Goal: Task Accomplishment & Management: Manage account settings

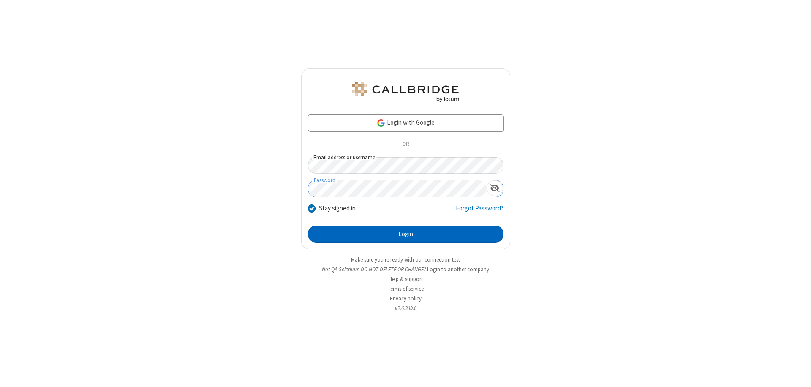
click at [405, 234] on button "Login" at bounding box center [405, 233] width 195 height 17
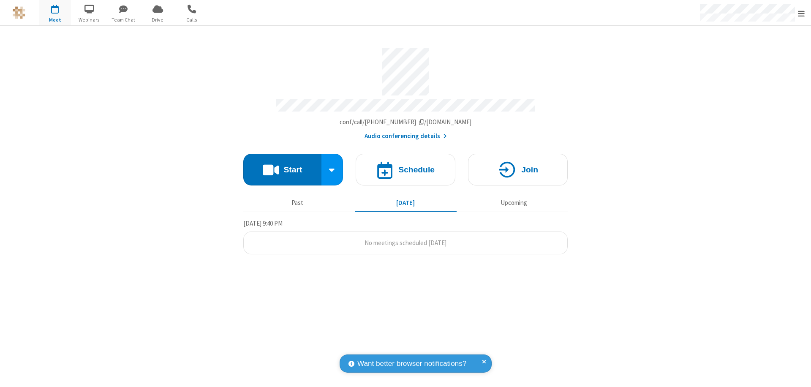
click at [801, 13] on span "Open menu" at bounding box center [800, 13] width 7 height 8
click at [810, 56] on span at bounding box center [821, 56] width 8 height 7
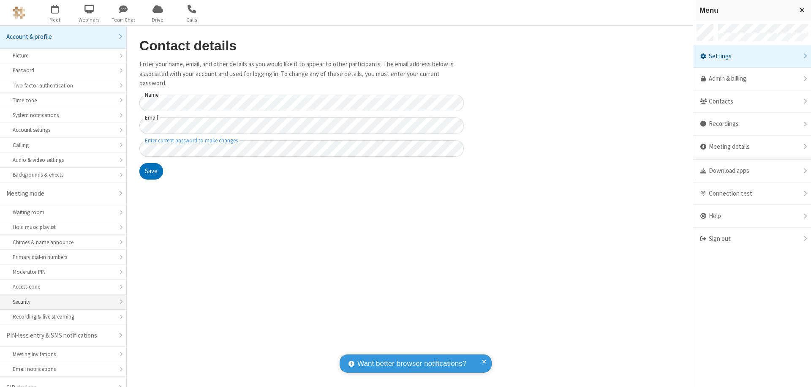
click at [60, 298] on div "Security" at bounding box center [63, 302] width 101 height 8
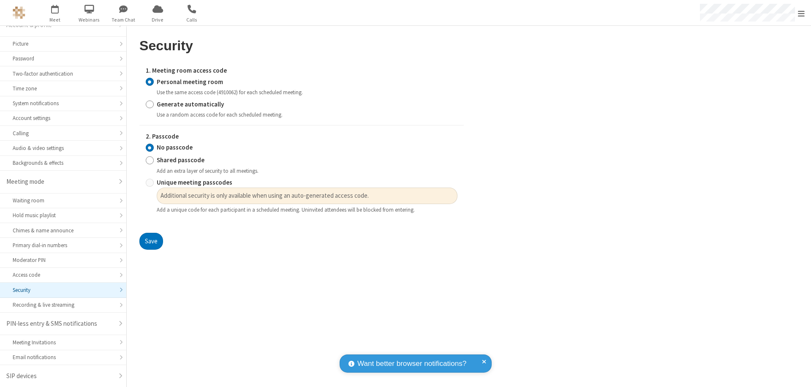
click at [149, 104] on input "Generate automatically" at bounding box center [150, 104] width 8 height 9
radio input "true"
click at [149, 160] on input "Shared passcode" at bounding box center [150, 160] width 8 height 9
radio input "true"
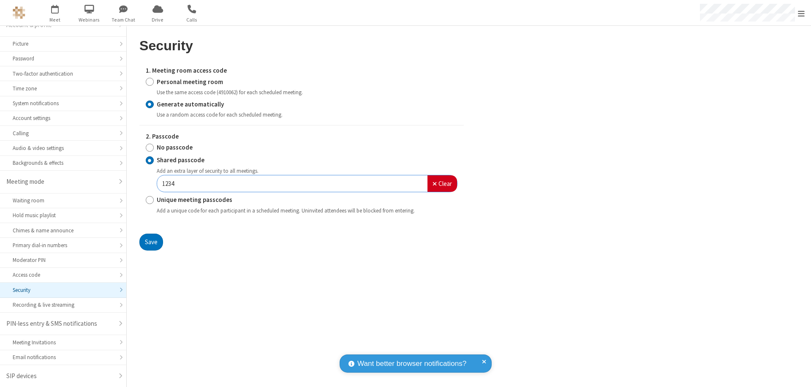
type input "1234"
click at [151, 241] on button "Save" at bounding box center [151, 241] width 24 height 17
click at [801, 13] on span "Open menu" at bounding box center [800, 13] width 7 height 8
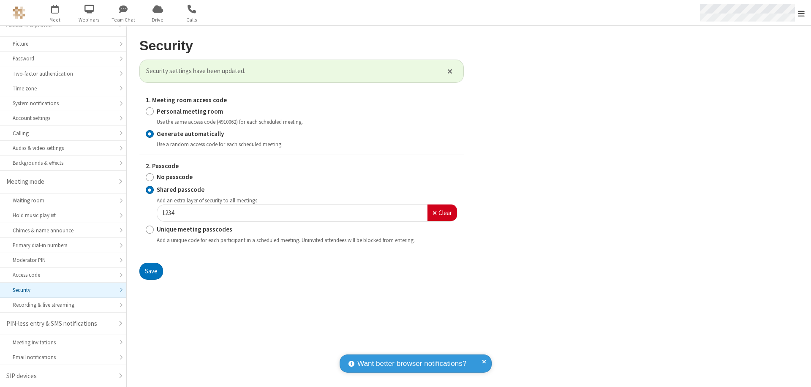
click at [55, 13] on span "button" at bounding box center [55, 9] width 32 height 14
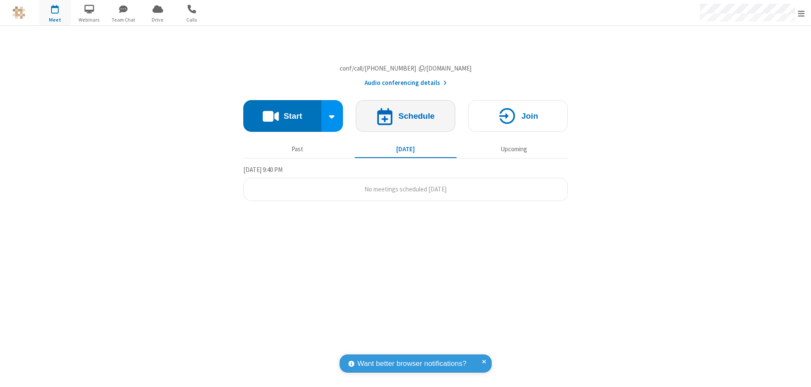
click at [405, 120] on h4 "Schedule" at bounding box center [416, 116] width 36 height 8
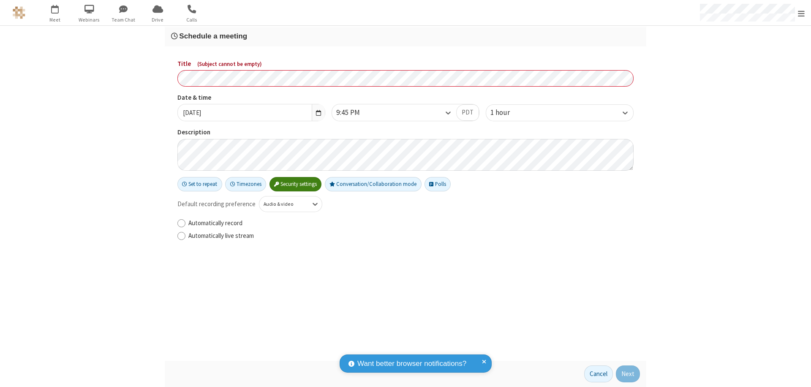
click at [405, 36] on h3 "Schedule a meeting" at bounding box center [405, 36] width 469 height 8
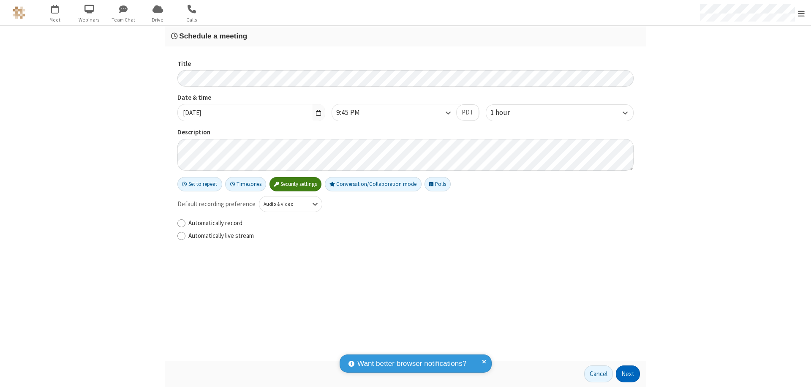
click at [628, 374] on button "Next" at bounding box center [628, 373] width 24 height 17
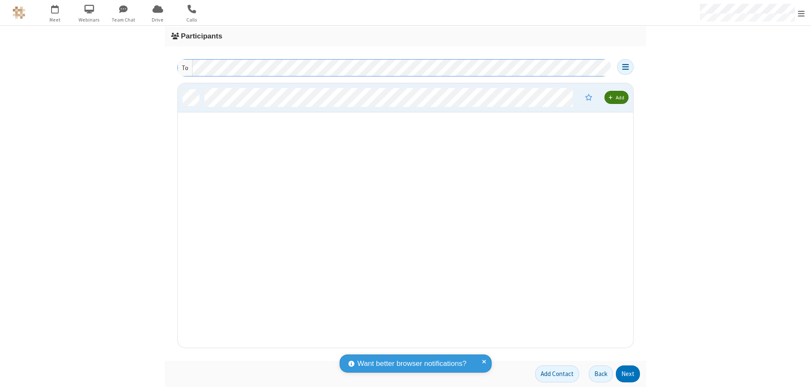
scroll to position [258, 449]
click at [628, 374] on button "Next" at bounding box center [628, 373] width 24 height 17
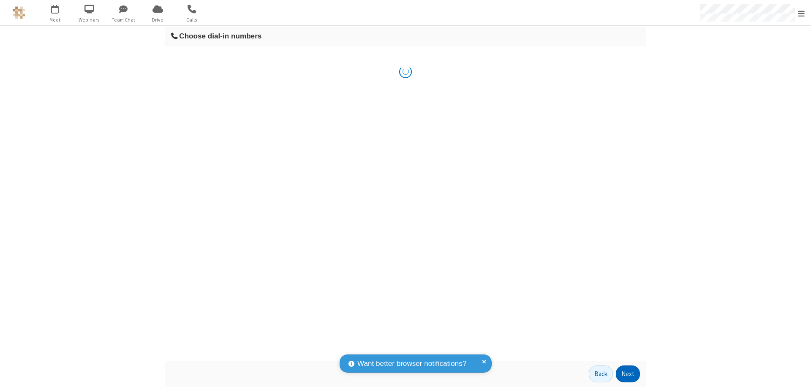
click at [628, 374] on button "Next" at bounding box center [628, 373] width 24 height 17
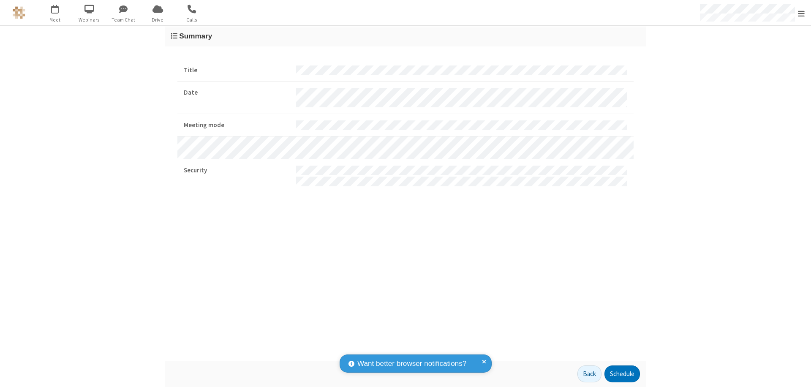
click at [621, 374] on button "Schedule" at bounding box center [621, 373] width 35 height 17
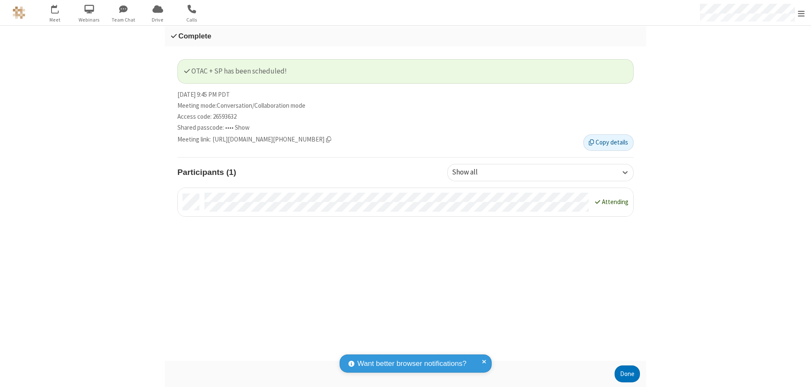
click at [801, 13] on span "Open menu" at bounding box center [800, 13] width 7 height 8
click at [751, 239] on div "Sign out" at bounding box center [752, 239] width 118 height 22
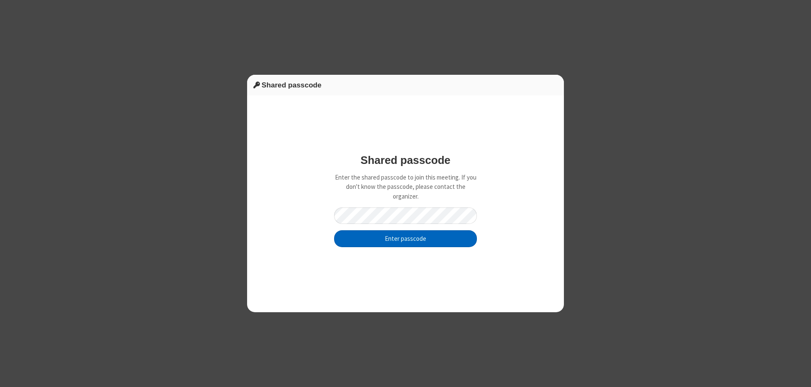
click at [405, 238] on button "Enter passcode" at bounding box center [405, 238] width 143 height 17
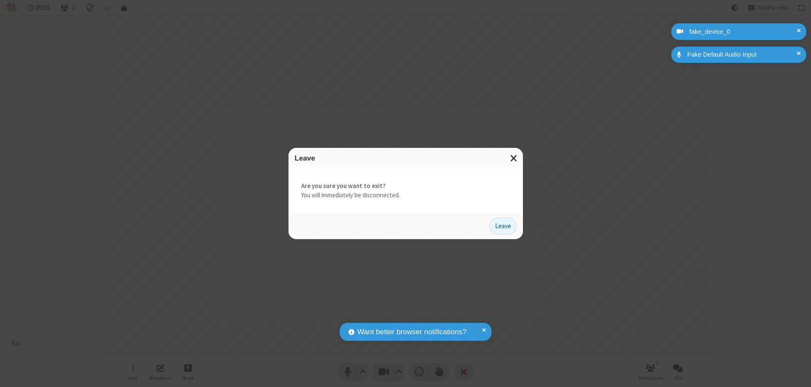
click at [503, 225] on button "Leave" at bounding box center [502, 225] width 27 height 17
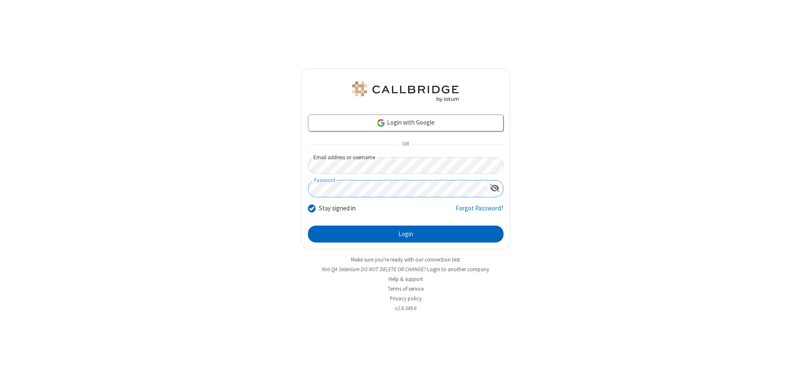
click at [405, 234] on button "Login" at bounding box center [405, 233] width 195 height 17
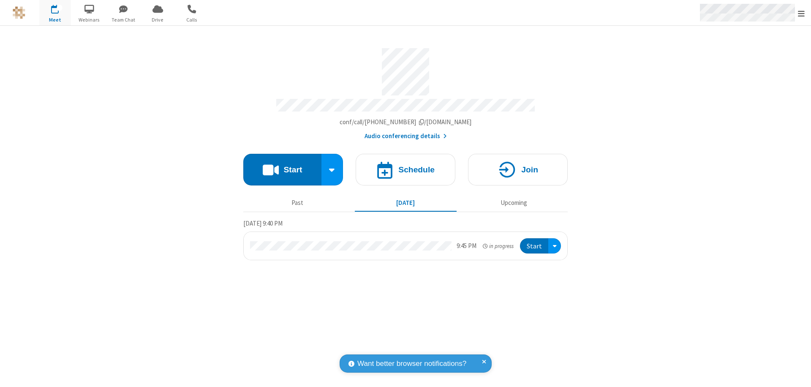
click at [801, 13] on span "Open menu" at bounding box center [800, 13] width 7 height 8
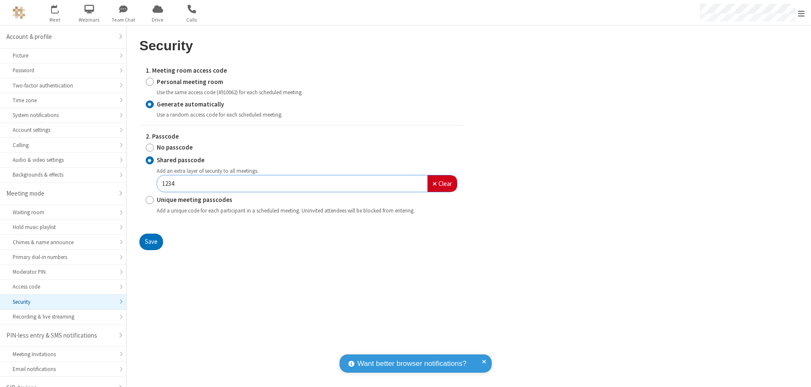
scroll to position [12, 0]
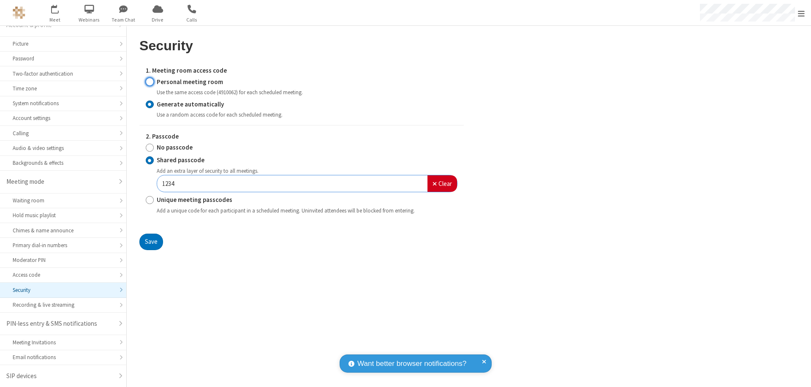
click at [149, 81] on input "Personal meeting room" at bounding box center [150, 81] width 8 height 9
radio input "true"
click at [149, 147] on input "No passcode" at bounding box center [150, 147] width 8 height 9
radio input "true"
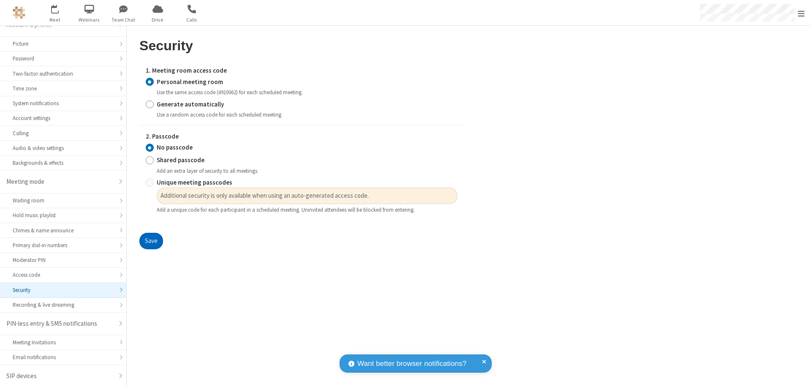
click at [151, 241] on button "Save" at bounding box center [151, 241] width 24 height 17
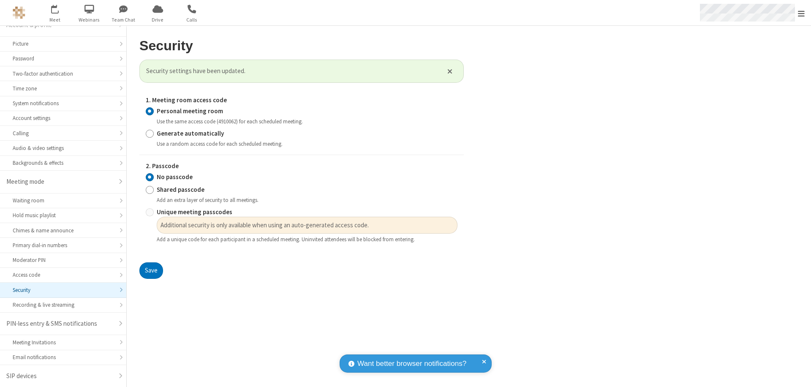
click at [801, 13] on span "Open menu" at bounding box center [800, 13] width 7 height 8
